Goal: Ask a question

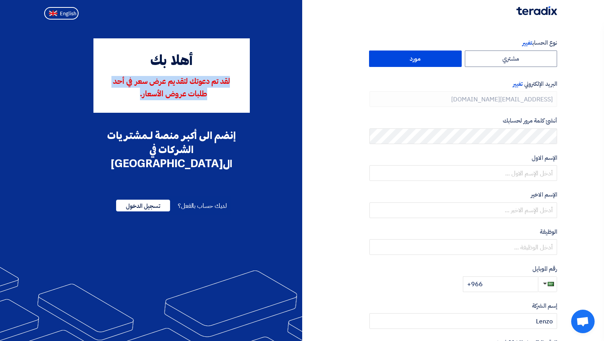
drag, startPoint x: 238, startPoint y: 82, endPoint x: 120, endPoint y: 99, distance: 118.9
click at [120, 99] on div "لقد تم دعوتك لتقديم عرض سعر في أحد طلبات عروض الأسعار." at bounding box center [171, 88] width 135 height 24
drag, startPoint x: 241, startPoint y: 128, endPoint x: 93, endPoint y: 154, distance: 151.0
click at [93, 154] on div "أهلا بك لقد تم دعوتك لتقديم عرض سعر في أحد طلبات عروض الأسعار. إنضم الى أكبر من…" at bounding box center [172, 131] width 250 height 186
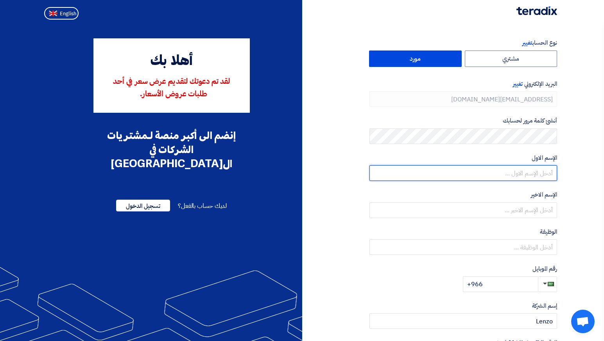
click at [505, 169] on input "text" at bounding box center [464, 173] width 188 height 16
type input "Rayan"
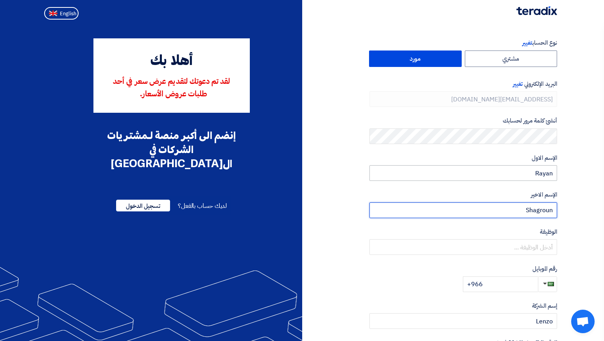
type input "Shagroun"
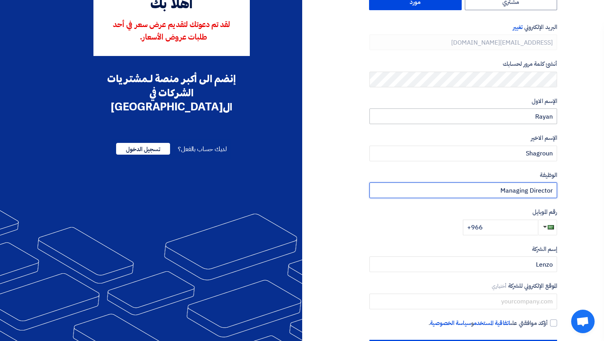
scroll to position [88, 0]
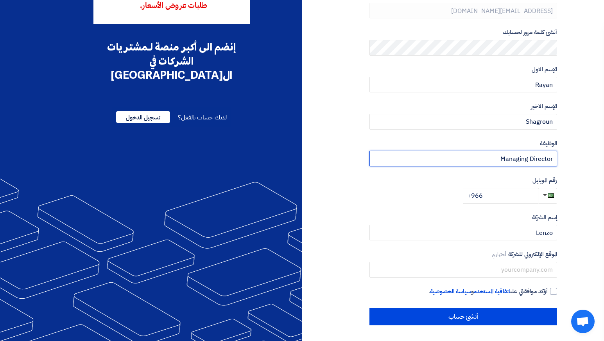
type input "Managing Director"
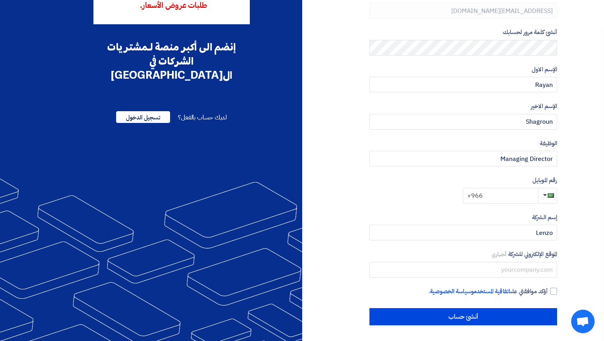
click at [501, 188] on input "+966" at bounding box center [500, 196] width 75 height 16
type input "+966 505302468"
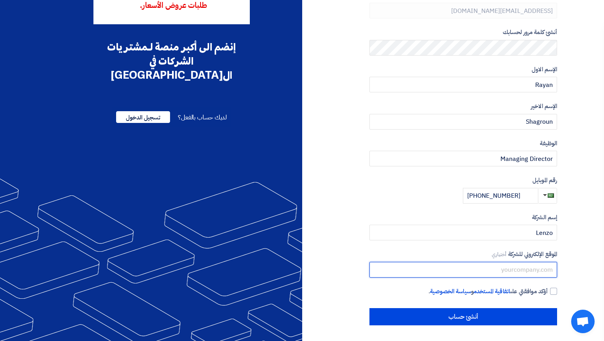
click at [496, 270] on input "text" at bounding box center [464, 270] width 188 height 16
type input "Lenzo.me"
click at [555, 289] on div at bounding box center [553, 290] width 7 height 7
click at [548, 289] on input "أؤكد موافقتي على اتفاقية المستخدم و سياسة الخصوصية ." at bounding box center [454, 295] width 188 height 16
checkbox input "true"
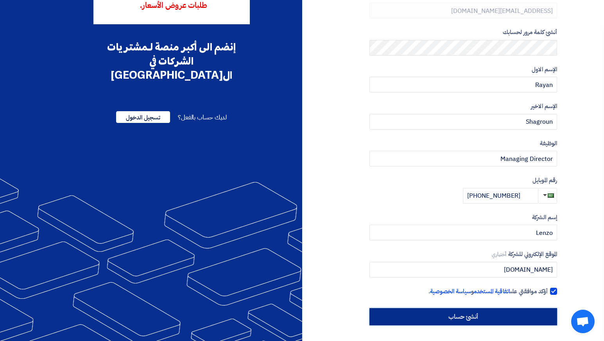
click at [493, 312] on input "أنشئ حساب" at bounding box center [464, 316] width 188 height 17
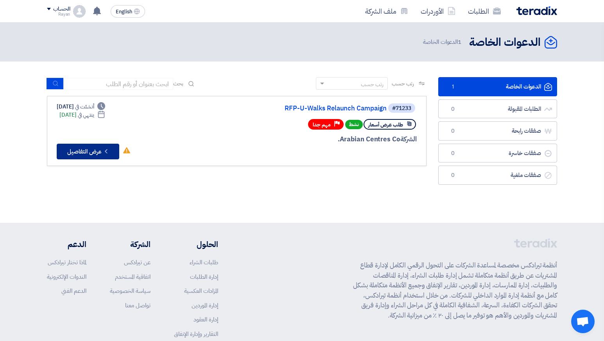
click at [100, 154] on button "Check details عرض التفاصيل" at bounding box center [88, 152] width 63 height 16
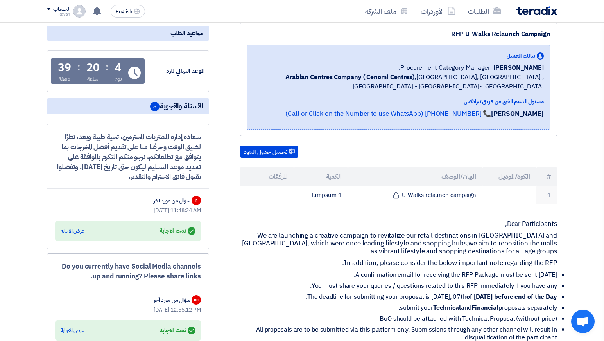
scroll to position [97, 0]
drag, startPoint x: 57, startPoint y: 69, endPoint x: 125, endPoint y: 68, distance: 68.5
click at [125, 68] on div "Time Remaining 4 يوم : 20 ساعة : 39 دقيقة" at bounding box center [98, 73] width 94 height 29
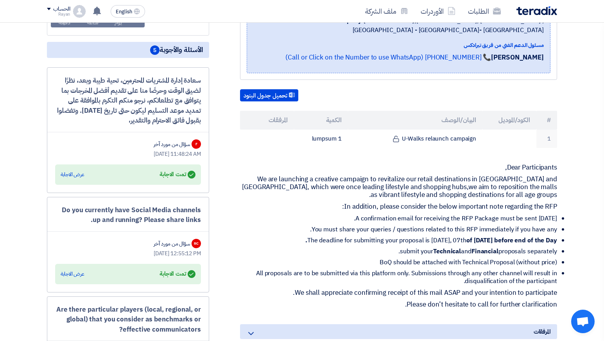
scroll to position [154, 0]
click at [369, 163] on p "Dear Participants," at bounding box center [398, 167] width 317 height 8
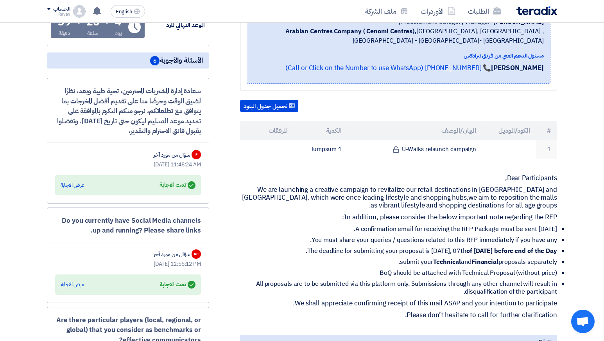
scroll to position [145, 0]
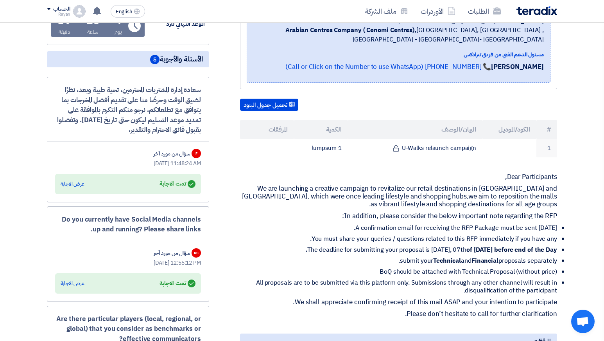
click at [72, 178] on div "Answered تمت الاجابة عرض الاجابة" at bounding box center [128, 184] width 146 height 20
click at [72, 181] on div "عرض الاجابة" at bounding box center [73, 184] width 24 height 8
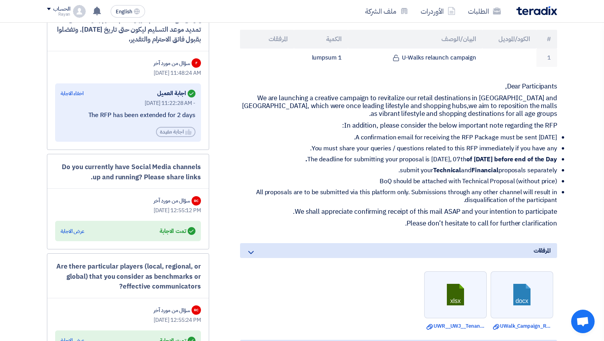
scroll to position [259, 0]
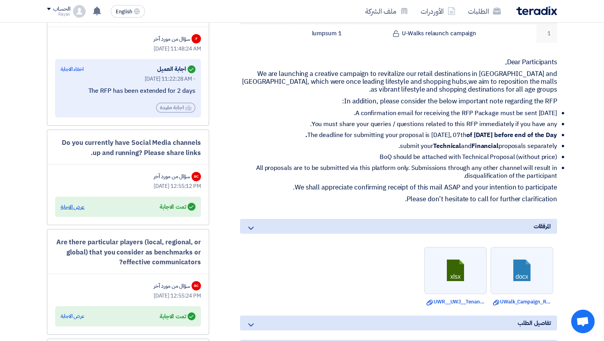
click at [78, 204] on div "عرض الاجابة" at bounding box center [73, 207] width 24 height 8
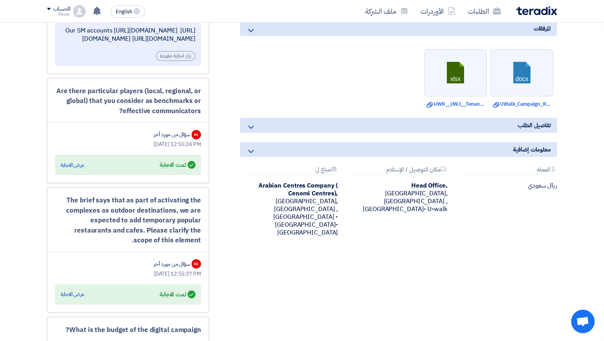
scroll to position [460, 0]
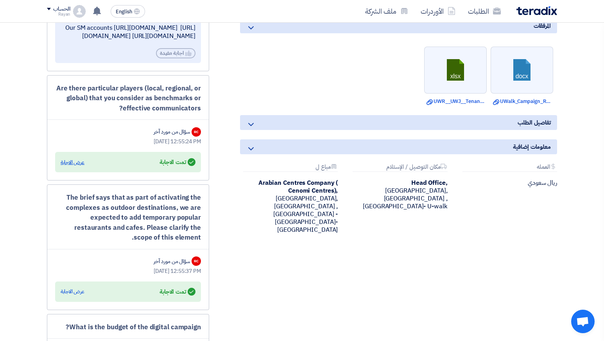
click at [77, 166] on div "عرض الاجابة" at bounding box center [73, 162] width 24 height 8
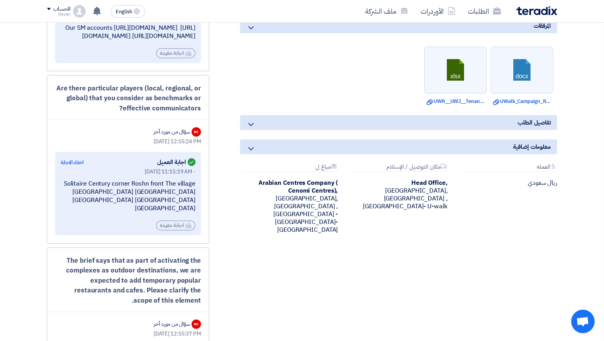
scroll to position [480, 0]
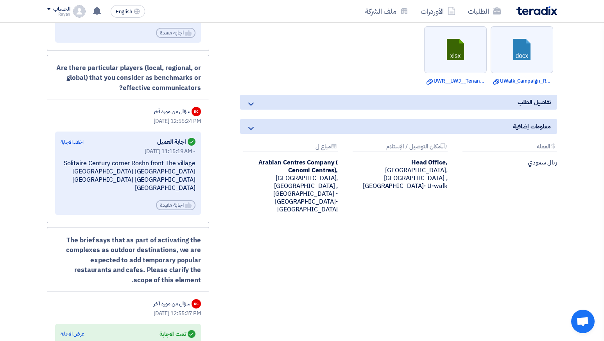
drag, startPoint x: 61, startPoint y: 205, endPoint x: 199, endPoint y: 232, distance: 140.2
click at [199, 214] on div "Answered اجابة العميل اخفاء الاجابة Sep 2, 2025, 11:15:19 AM - Solitaire Centur…" at bounding box center [128, 172] width 146 height 83
click at [144, 192] on div "Solitaire Century corner Roshn front The village BLV JED Mall Albled BLV City R…" at bounding box center [128, 175] width 135 height 32
drag, startPoint x: 62, startPoint y: 202, endPoint x: 191, endPoint y: 225, distance: 131.4
click at [191, 192] on div "Solitaire Century corner Roshn front The village BLV JED Mall Albled BLV City R…" at bounding box center [128, 175] width 135 height 32
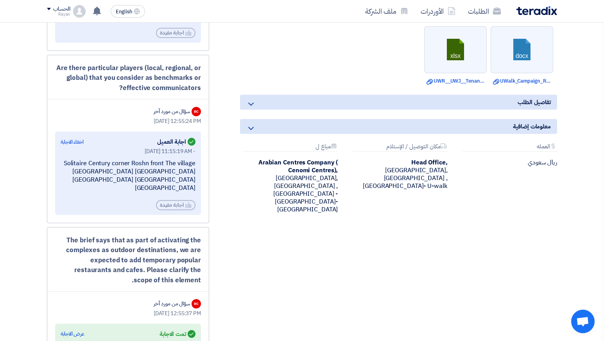
click at [191, 192] on div "Solitaire Century corner Roshn front The village BLV JED Mall Albled BLV City R…" at bounding box center [128, 175] width 135 height 32
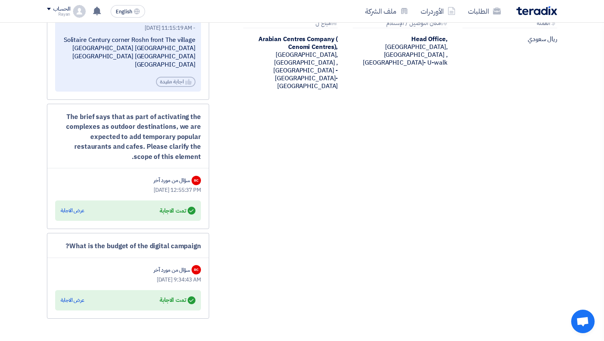
scroll to position [604, 0]
click at [81, 214] on div "عرض الاجابة" at bounding box center [73, 210] width 24 height 8
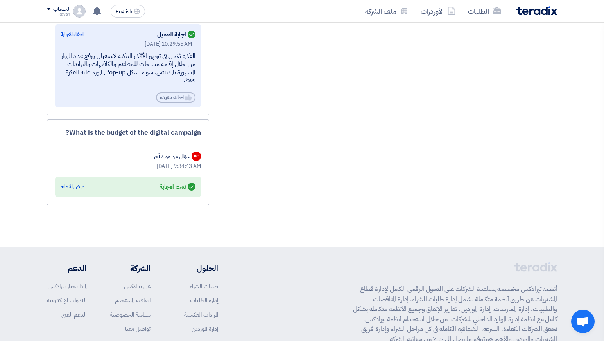
scroll to position [801, 0]
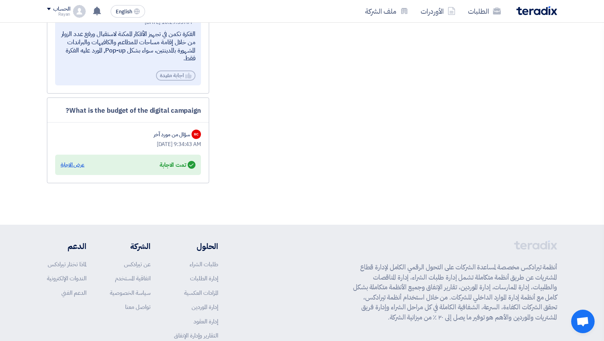
click at [65, 169] on div "عرض الاجابة" at bounding box center [73, 165] width 24 height 8
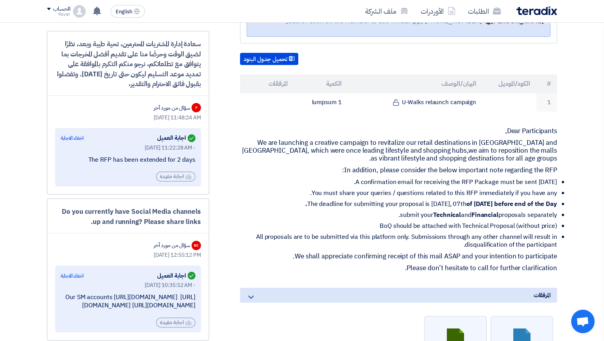
scroll to position [191, 0]
click at [281, 61] on button "تحميل جدول البنود" at bounding box center [269, 58] width 58 height 13
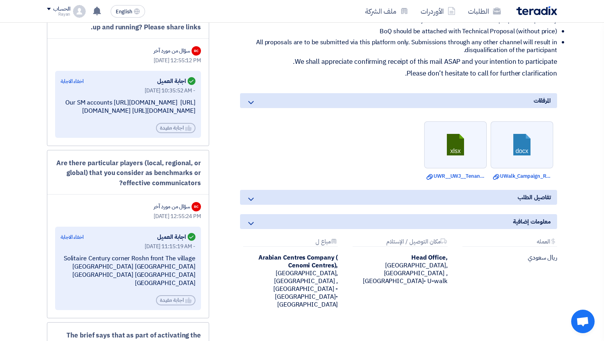
scroll to position [389, 0]
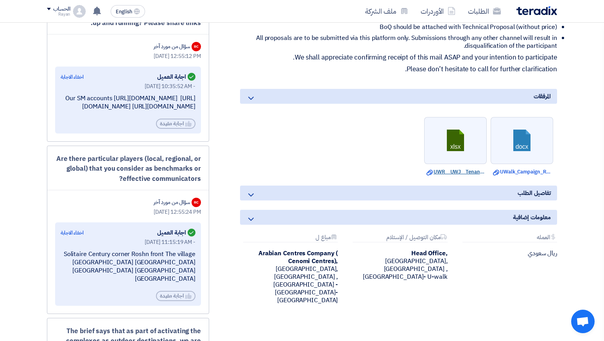
click at [454, 171] on link "Download file UWR__UWJ__Tenant_list.xlsx" at bounding box center [456, 172] width 58 height 8
click at [514, 169] on link "Download file UWalk_Campaign_RFP.docx" at bounding box center [522, 172] width 58 height 8
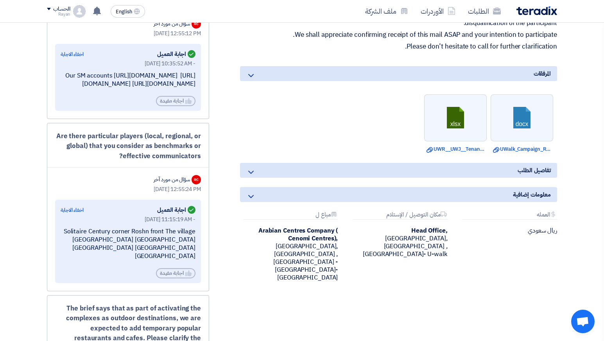
click at [250, 174] on icon at bounding box center [250, 171] width 9 height 9
click at [250, 171] on icon at bounding box center [250, 171] width 9 height 9
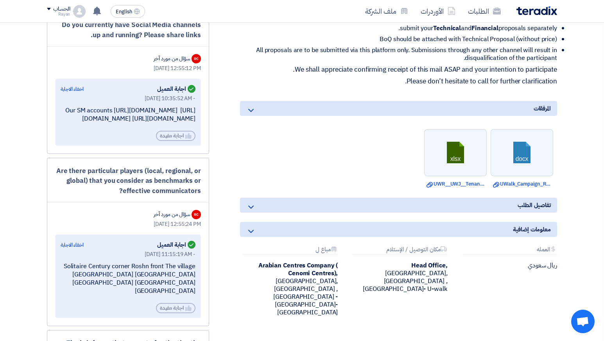
scroll to position [377, 0]
click at [252, 207] on icon at bounding box center [250, 207] width 9 height 9
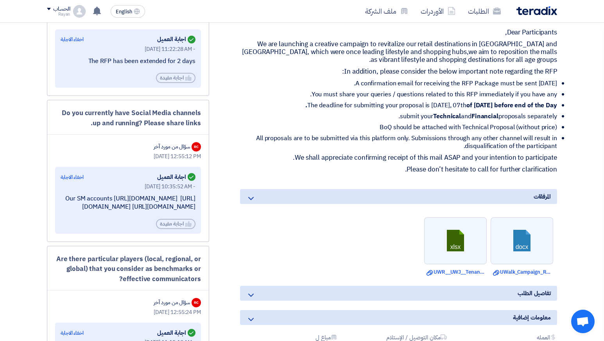
scroll to position [291, 0]
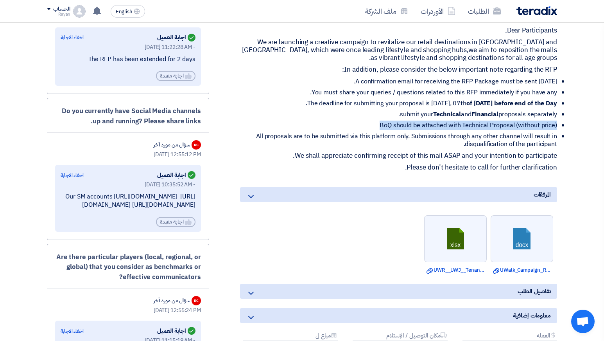
drag, startPoint x: 558, startPoint y: 125, endPoint x: 362, endPoint y: 122, distance: 195.6
click at [362, 122] on div "RFP-U-Walks Relaunch Campaign بيانات العميل Alanoud Alhuriesh Procurement Categ…" at bounding box center [389, 290] width 348 height 922
drag, startPoint x: 272, startPoint y: 103, endPoint x: 568, endPoint y: 100, distance: 295.7
click at [568, 100] on section "RFP-U-Walks Relaunch Campaign بيانات العميل Alanoud Alhuriesh Procurement Categ…" at bounding box center [302, 301] width 604 height 975
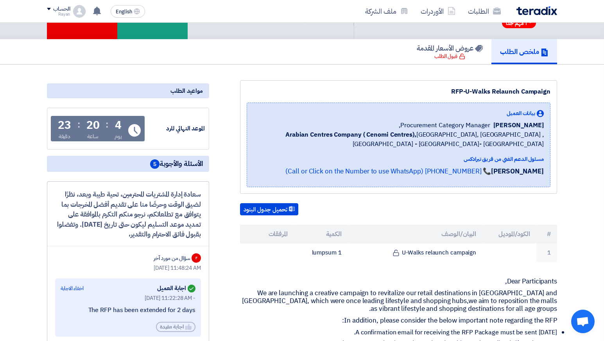
scroll to position [0, 0]
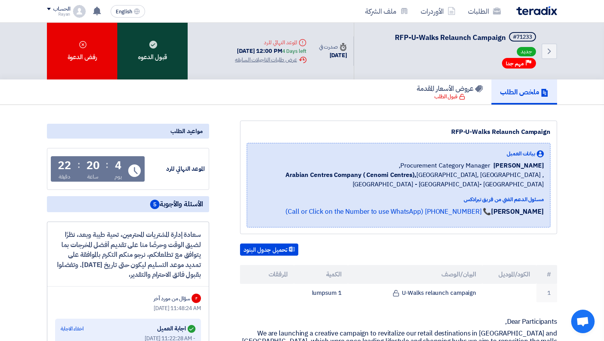
click at [156, 74] on div "قبول الدعوه" at bounding box center [152, 51] width 70 height 57
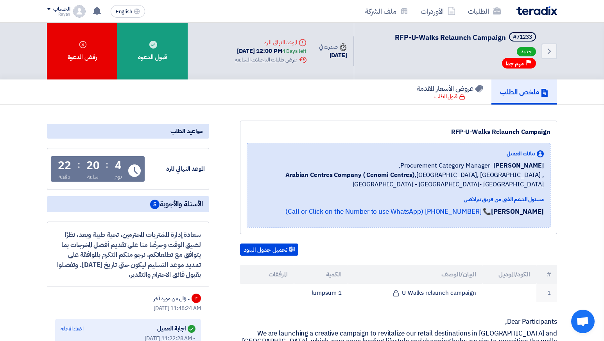
click at [170, 96] on div "ملخص الطلب عروض الأسعار المقدمة قبول الطلب" at bounding box center [302, 91] width 510 height 25
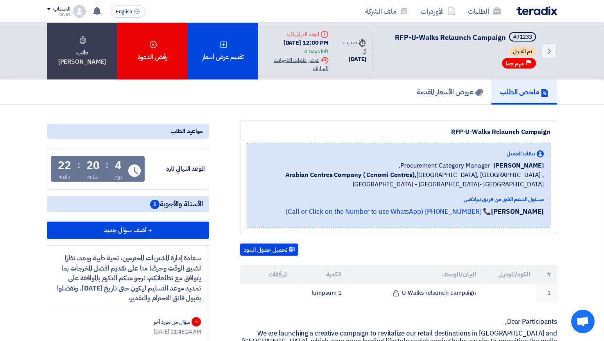
click at [317, 65] on div "Extension History عرض طلبات التاجيلات السابقه" at bounding box center [296, 64] width 64 height 16
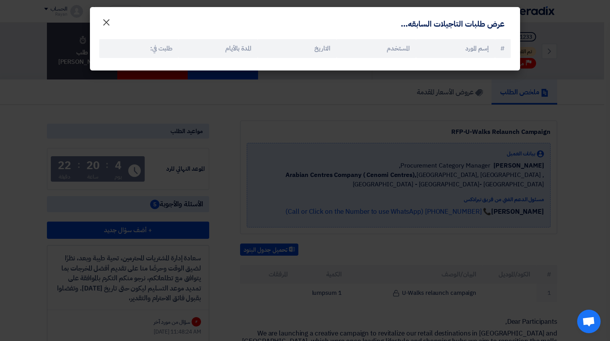
click at [104, 18] on span "×" at bounding box center [106, 21] width 9 height 23
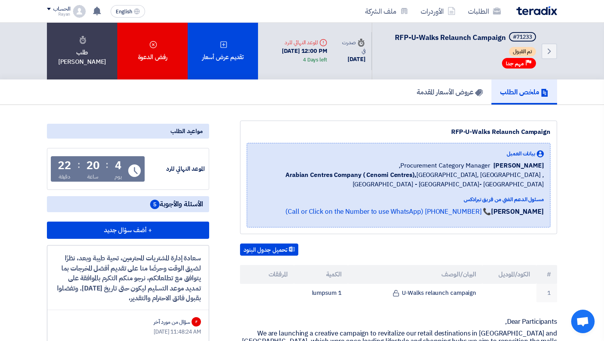
click at [248, 137] on div "RFP-U-Walks Relaunch Campaign" at bounding box center [399, 131] width 304 height 9
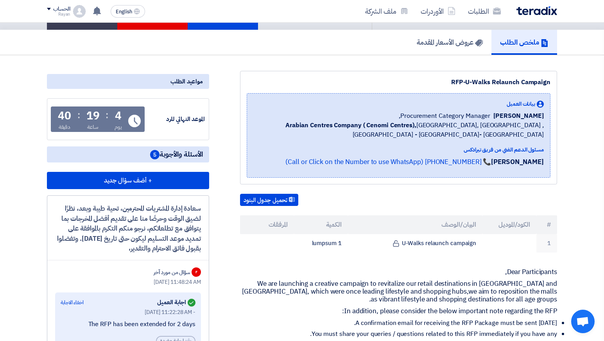
scroll to position [50, 0]
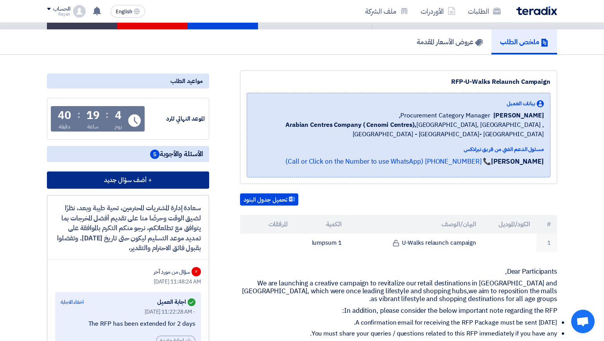
click at [144, 189] on button "+ أضف سؤال جديد" at bounding box center [128, 179] width 162 height 17
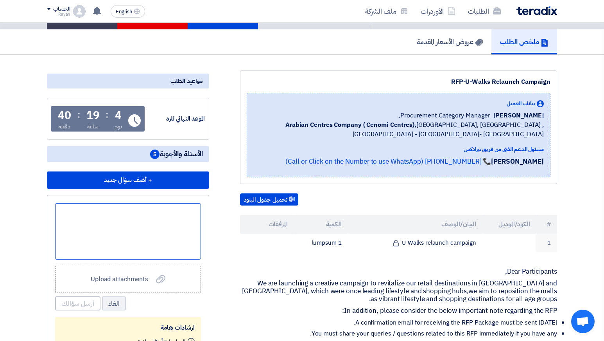
click at [163, 223] on div at bounding box center [128, 231] width 146 height 56
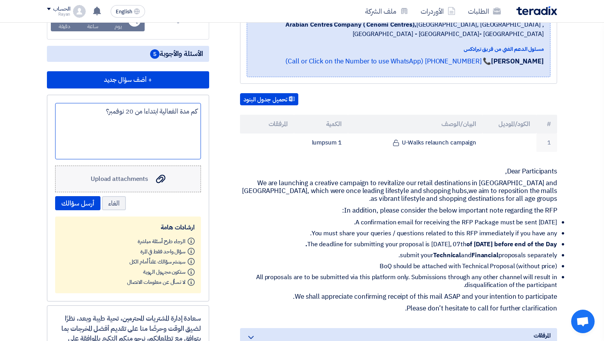
scroll to position [151, 0]
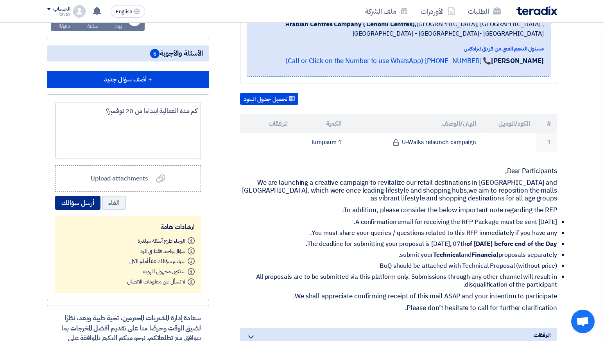
click at [83, 210] on button "أرسل سؤالك" at bounding box center [77, 203] width 45 height 14
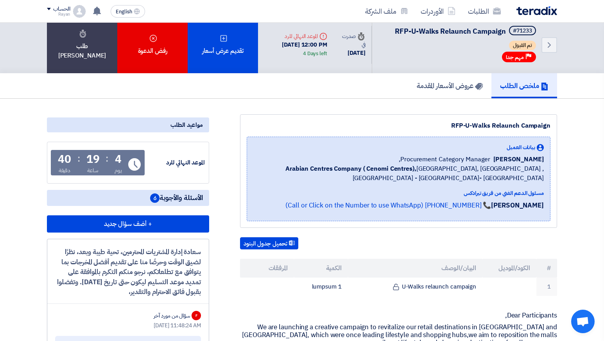
scroll to position [0, 0]
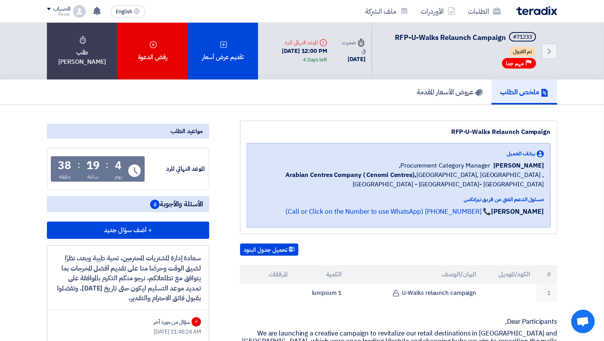
drag, startPoint x: 544, startPoint y: 175, endPoint x: 491, endPoint y: 170, distance: 53.0
click at [494, 170] on span "[PERSON_NAME]" at bounding box center [519, 165] width 50 height 9
copy span "[PERSON_NAME]"
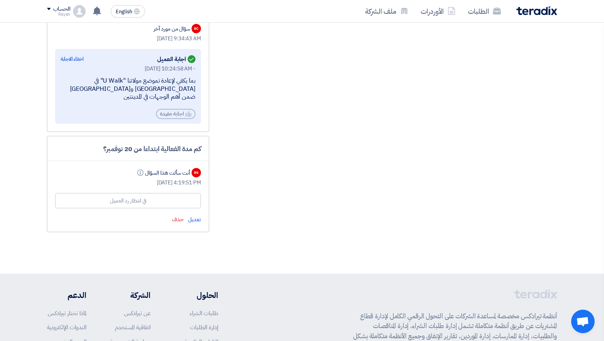
scroll to position [931, 0]
